Goal: Task Accomplishment & Management: Manage account settings

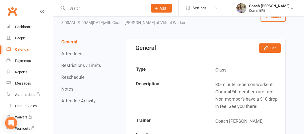
click at [220, 75] on td "Class" at bounding box center [245, 70] width 79 height 14
click at [36, 25] on link "Dashboard" at bounding box center [30, 26] width 46 height 11
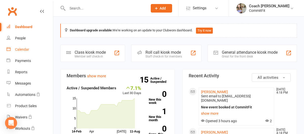
click at [28, 50] on div "Calendar" at bounding box center [22, 49] width 14 height 4
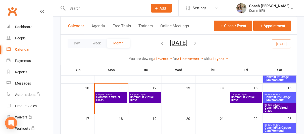
scroll to position [81, 0]
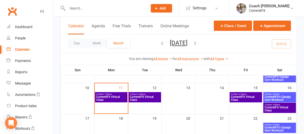
click at [284, 97] on span "CommitFit's Garage Gym Workout!" at bounding box center [279, 98] width 31 height 6
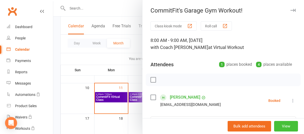
click at [289, 126] on button "View" at bounding box center [286, 126] width 24 height 11
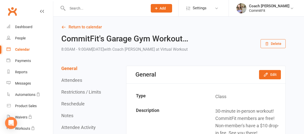
click at [277, 46] on button "Delete" at bounding box center [272, 43] width 25 height 9
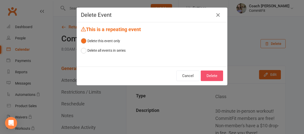
click at [211, 77] on button "Delete" at bounding box center [211, 76] width 22 height 11
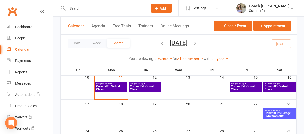
scroll to position [92, 0]
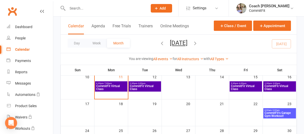
click at [267, 82] on span "2:30pm - 3:00pm" at bounding box center [279, 83] width 31 height 2
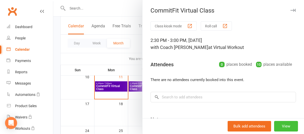
click at [289, 126] on button "View" at bounding box center [286, 126] width 24 height 11
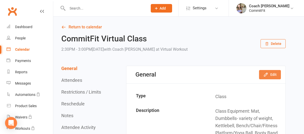
click at [274, 73] on button "Edit" at bounding box center [270, 74] width 22 height 9
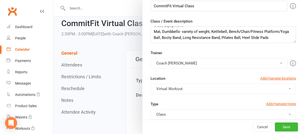
scroll to position [51, 0]
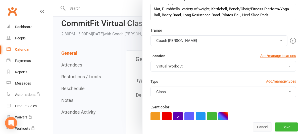
click at [257, 127] on button "Cancel" at bounding box center [261, 126] width 19 height 9
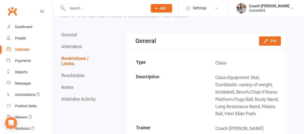
scroll to position [0, 0]
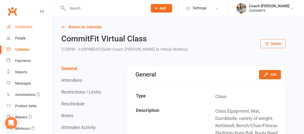
click at [24, 24] on link "Dashboard" at bounding box center [30, 26] width 46 height 11
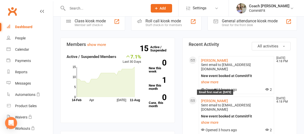
scroll to position [32, 0]
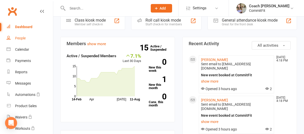
click at [26, 36] on link "People" at bounding box center [30, 38] width 46 height 11
select select "25"
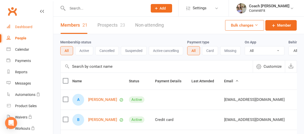
click at [26, 26] on div "Dashboard" at bounding box center [23, 27] width 17 height 4
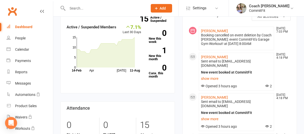
scroll to position [62, 0]
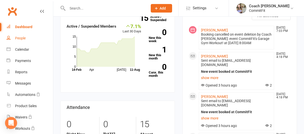
click at [29, 42] on link "People" at bounding box center [30, 38] width 46 height 11
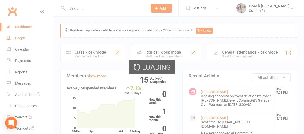
select select "25"
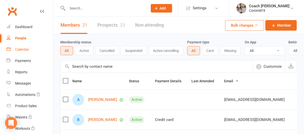
click at [31, 48] on link "Calendar" at bounding box center [30, 49] width 46 height 11
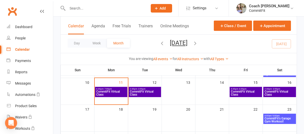
scroll to position [84, 0]
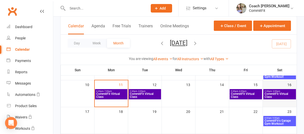
click at [284, 84] on div "16" at bounding box center [279, 90] width 34 height 20
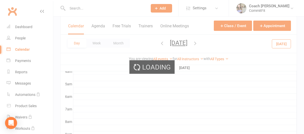
scroll to position [0, 0]
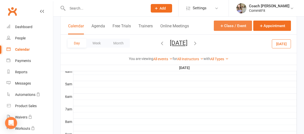
click at [237, 25] on button "Class / Event" at bounding box center [233, 26] width 38 height 10
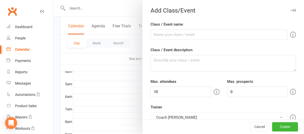
click at [293, 12] on icon "button" at bounding box center [292, 10] width 5 height 3
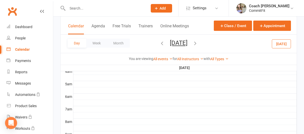
click at [27, 51] on div "Calendar" at bounding box center [22, 49] width 15 height 4
click at [26, 26] on div "Dashboard" at bounding box center [23, 27] width 17 height 4
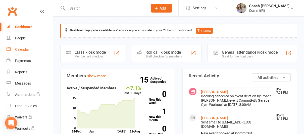
click at [27, 51] on div "Calendar" at bounding box center [22, 49] width 14 height 4
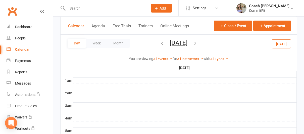
scroll to position [39, 0]
click at [127, 43] on button "Month" at bounding box center [118, 43] width 23 height 9
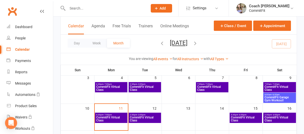
scroll to position [60, 0]
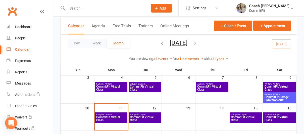
click at [276, 100] on span "CommitFit Garage Gym Workout!" at bounding box center [279, 99] width 31 height 6
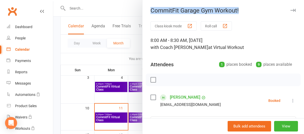
drag, startPoint x: 241, startPoint y: 12, endPoint x: 150, endPoint y: 11, distance: 91.8
click at [150, 11] on div "CommitFit Garage Gym Workout!" at bounding box center [222, 10] width 161 height 7
copy div "CommitFit Garage Gym Workout!"
click at [294, 10] on icon "button" at bounding box center [292, 10] width 5 height 3
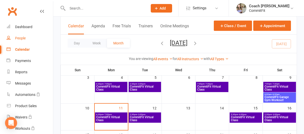
click at [28, 37] on link "People" at bounding box center [30, 38] width 46 height 11
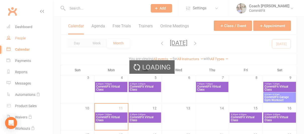
select select "25"
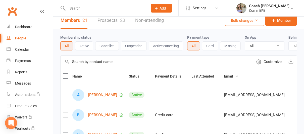
scroll to position [6, 0]
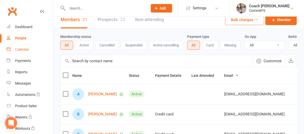
click at [26, 47] on link "Calendar" at bounding box center [30, 49] width 46 height 11
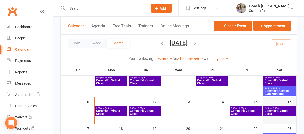
scroll to position [67, 0]
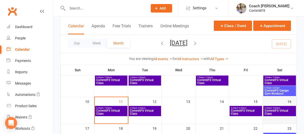
click at [283, 99] on div "16" at bounding box center [279, 107] width 34 height 20
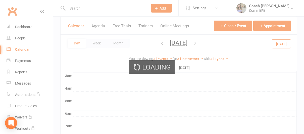
scroll to position [0, 0]
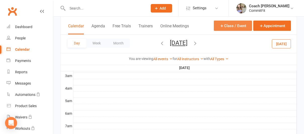
click at [227, 24] on button "Class / Event" at bounding box center [233, 26] width 38 height 10
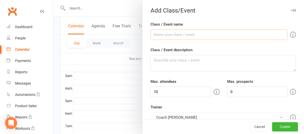
click at [162, 34] on input "Class / Event name" at bounding box center [218, 34] width 137 height 11
paste input "CommitFit Garage Gym Workout!"
type input "CommitFit Garage Gym Workout!"
drag, startPoint x: 210, startPoint y: 34, endPoint x: 93, endPoint y: 33, distance: 117.7
click at [53, 0] on new-event-schedule "Add Class/Event Class / Event name CommitFit Garage Gym Workout! Class / Event …" at bounding box center [53, 0] width 0 height 0
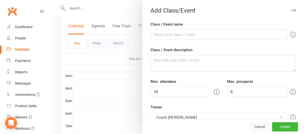
click at [258, 126] on button "Cancel" at bounding box center [259, 126] width 19 height 9
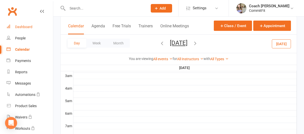
click at [33, 31] on link "Dashboard" at bounding box center [30, 26] width 46 height 11
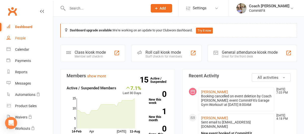
click at [28, 39] on link "People" at bounding box center [30, 38] width 46 height 11
select select "25"
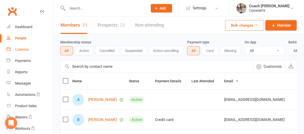
click at [30, 54] on link "Calendar" at bounding box center [30, 49] width 46 height 11
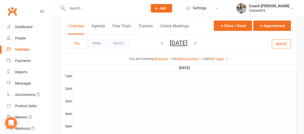
scroll to position [42, 0]
click at [122, 45] on button "Month" at bounding box center [118, 43] width 23 height 9
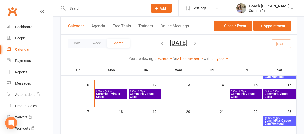
scroll to position [87, 0]
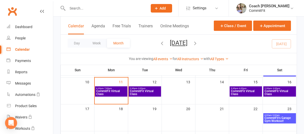
click at [275, 92] on span "CommitFit Virtual Class" at bounding box center [279, 93] width 31 height 6
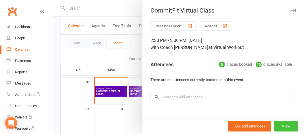
click at [291, 128] on button "View" at bounding box center [286, 126] width 24 height 11
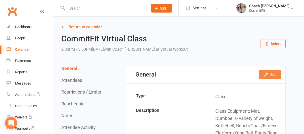
click at [272, 74] on button "Edit" at bounding box center [270, 74] width 22 height 9
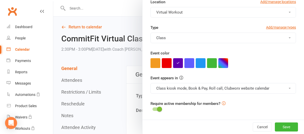
scroll to position [21, 0]
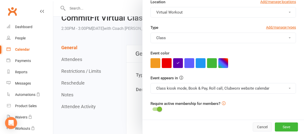
click at [259, 126] on button "Cancel" at bounding box center [261, 126] width 19 height 9
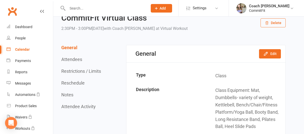
scroll to position [50, 0]
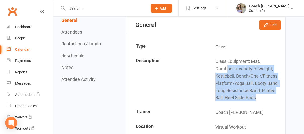
drag, startPoint x: 257, startPoint y: 102, endPoint x: 226, endPoint y: 70, distance: 44.5
click at [226, 70] on td "Class Equipment: Mat, Dumbbells- variety of weight, Kettlebell, Bench/Chair/Fit…" at bounding box center [245, 79] width 79 height 50
drag, startPoint x: 260, startPoint y: 98, endPoint x: 211, endPoint y: 59, distance: 62.3
click at [211, 59] on td "Class Equipment: Mat, Dumbbells- variety of weight, Kettlebell, Bench/Chair/Fit…" at bounding box center [245, 79] width 79 height 50
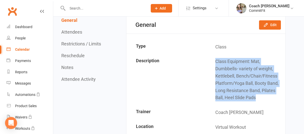
copy td "Class Equipment: Mat, Dumbbells- variety of weight, Kettlebell, Bench/Chair/Fit…"
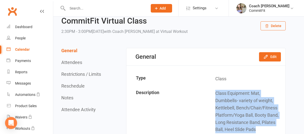
scroll to position [0, 0]
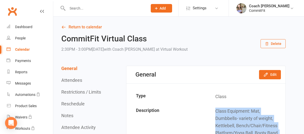
click at [274, 42] on button "Delete" at bounding box center [272, 43] width 25 height 9
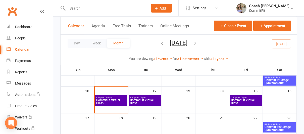
scroll to position [77, 0]
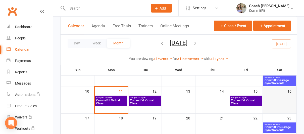
click at [284, 103] on div at bounding box center [279, 101] width 33 height 11
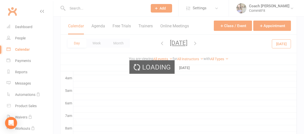
scroll to position [0, 0]
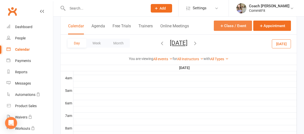
click at [235, 28] on button "Class / Event" at bounding box center [233, 26] width 38 height 10
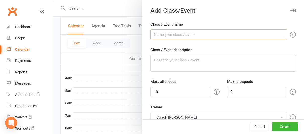
click at [191, 35] on input "Class / Event name" at bounding box center [218, 34] width 137 height 11
type input "CommitFit Virtual Class"
click at [177, 58] on textarea "Class / Event description" at bounding box center [222, 63] width 145 height 17
paste textarea "Class Equipment: Mat, Dumbbells- variety of weight, Kettlebell, Bench/Chair/Fit…"
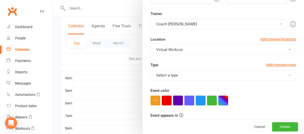
scroll to position [98, 0]
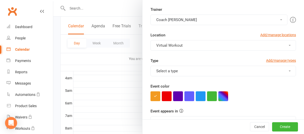
type textarea "Class Equipment: Mat, Dumbbells- variety of weight, Kettlebell, Bench/Chair/Fit…"
click at [190, 70] on button "Select a type" at bounding box center [222, 71] width 145 height 11
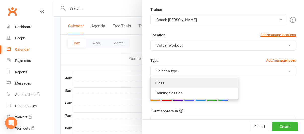
click at [184, 87] on link "Class" at bounding box center [194, 83] width 87 height 10
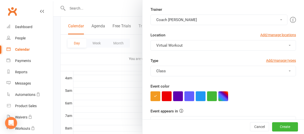
click at [177, 102] on form "Class / Event name CommitFit Virtual Class Class / Event description Class Equi…" at bounding box center [222, 94] width 145 height 340
click at [178, 97] on button "button" at bounding box center [178, 96] width 10 height 10
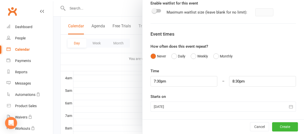
scroll to position [87, 0]
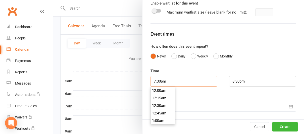
click at [188, 81] on input "7:30pm" at bounding box center [183, 81] width 67 height 11
type input "7:00am"
click at [162, 97] on li "7:00am" at bounding box center [163, 97] width 24 height 8
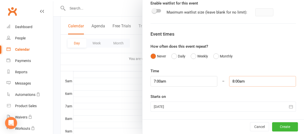
click at [239, 79] on input "8:00am" at bounding box center [262, 81] width 67 height 11
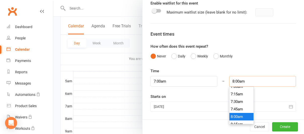
scroll to position [215, 0]
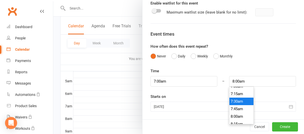
type input "7:30am"
click at [245, 103] on li "7:30am" at bounding box center [241, 102] width 24 height 8
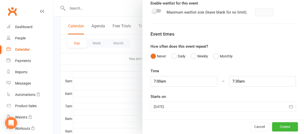
click at [260, 105] on div at bounding box center [222, 107] width 145 height 10
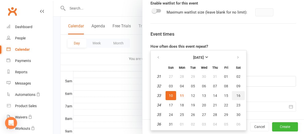
click at [239, 96] on span "16" at bounding box center [238, 96] width 4 height 4
type input "[DATE]"
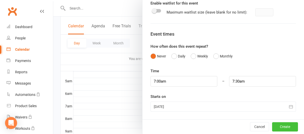
click at [285, 127] on button "Create" at bounding box center [285, 126] width 26 height 9
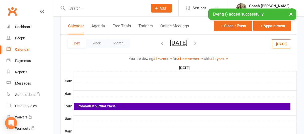
click at [25, 48] on div "Calendar" at bounding box center [22, 49] width 15 height 4
click at [30, 25] on div "Dashboard" at bounding box center [23, 27] width 17 height 4
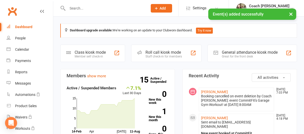
scroll to position [22, 0]
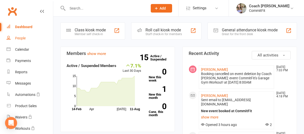
click at [28, 41] on link "People" at bounding box center [30, 38] width 46 height 11
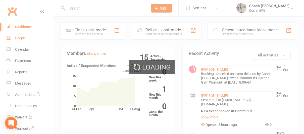
select select "25"
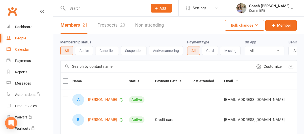
click at [26, 49] on div "Calendar" at bounding box center [22, 49] width 14 height 4
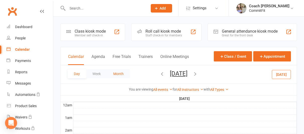
click at [121, 73] on button "Month" at bounding box center [118, 73] width 23 height 9
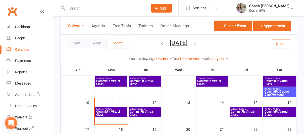
scroll to position [84, 0]
